Goal: Task Accomplishment & Management: Manage account settings

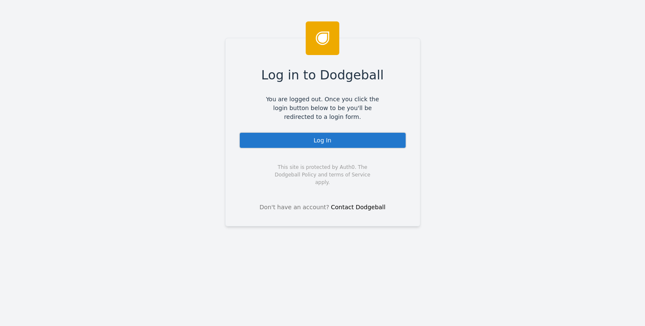
click at [290, 141] on div "Log In" at bounding box center [323, 140] width 168 height 17
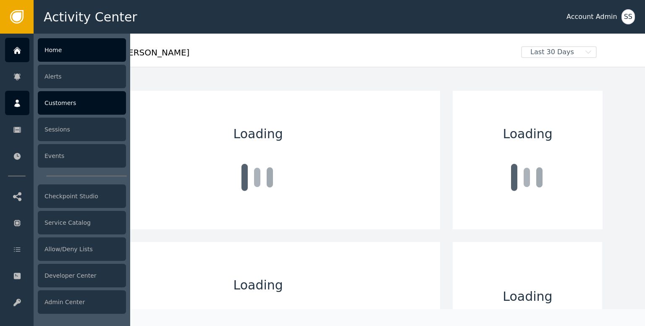
click at [23, 106] on div at bounding box center [17, 103] width 24 height 24
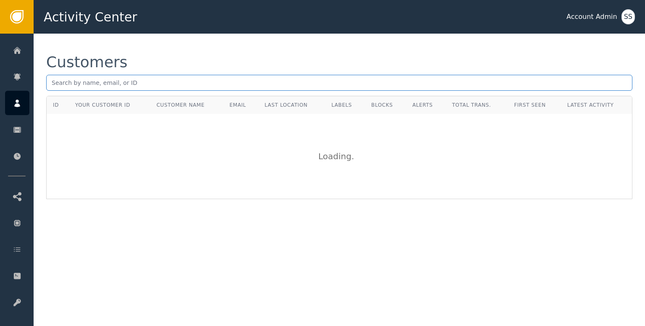
click at [134, 82] on input "text" at bounding box center [339, 83] width 586 height 16
paste input "[EMAIL_ADDRESS][DOMAIN_NAME]"
type input "[EMAIL_ADDRESS][DOMAIN_NAME]"
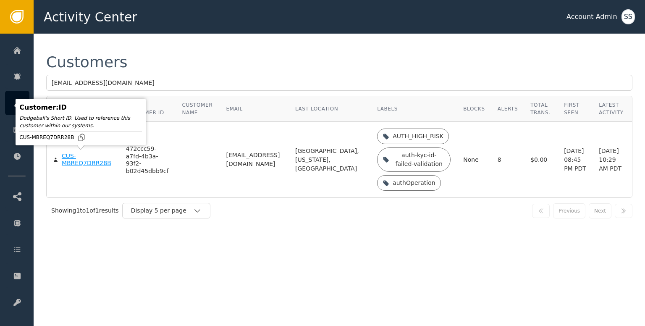
click at [90, 160] on div "CUS-MBREQ7DRR28B" at bounding box center [88, 159] width 52 height 15
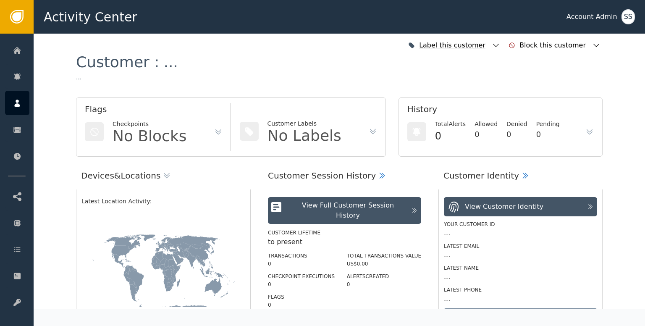
click at [500, 41] on icon "button" at bounding box center [496, 45] width 8 height 8
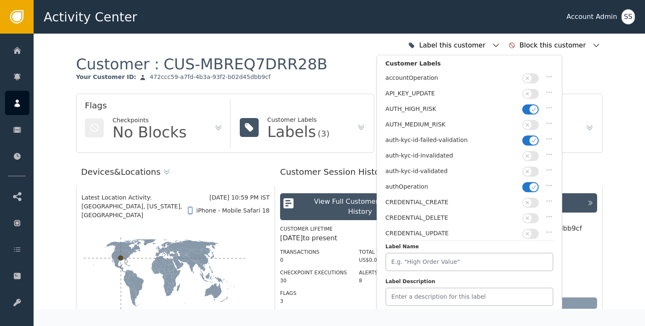
click at [530, 168] on icon "button" at bounding box center [528, 171] width 6 height 6
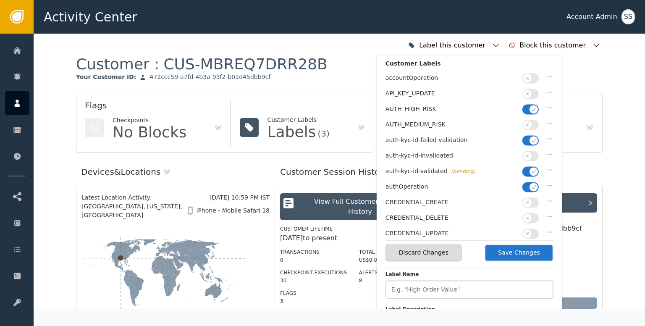
click at [531, 138] on icon "button" at bounding box center [534, 140] width 6 height 6
click at [534, 110] on icon "button" at bounding box center [534, 109] width 6 height 6
click at [524, 250] on button "Save Changes" at bounding box center [519, 252] width 69 height 17
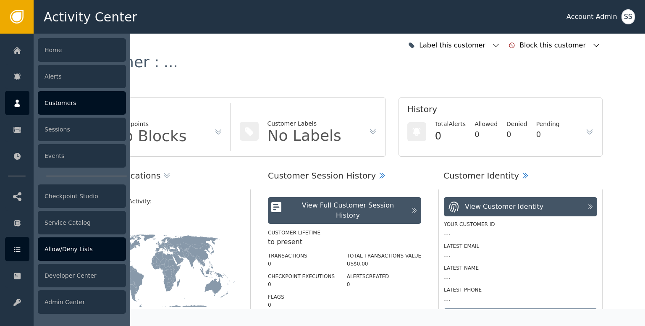
click at [18, 244] on div at bounding box center [17, 249] width 24 height 24
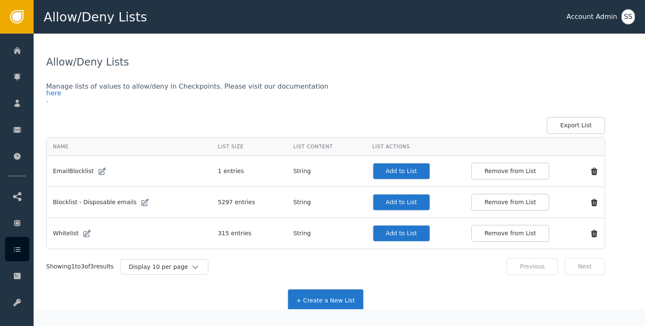
click at [397, 234] on button "Add to List" at bounding box center [402, 233] width 58 height 17
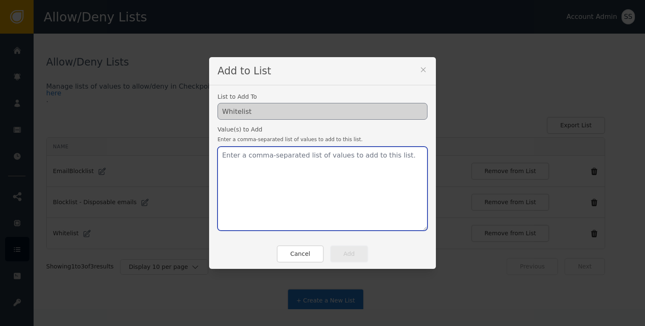
click at [346, 168] on textarea at bounding box center [323, 189] width 210 height 84
paste textarea "[EMAIL_ADDRESS][DOMAIN_NAME]"
type textarea "[EMAIL_ADDRESS][DOMAIN_NAME]"
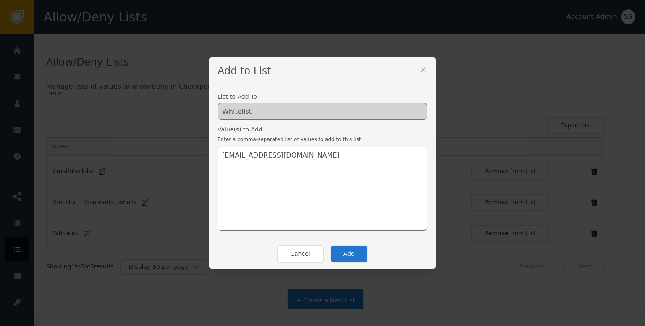
click at [342, 256] on button "Add" at bounding box center [349, 253] width 38 height 17
